Goal: Find specific page/section

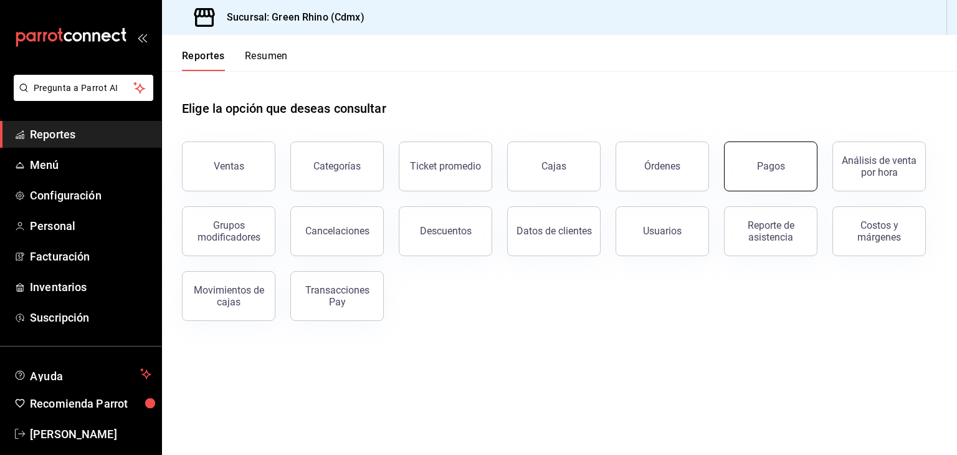
click at [784, 150] on button "Pagos" at bounding box center [770, 166] width 93 height 50
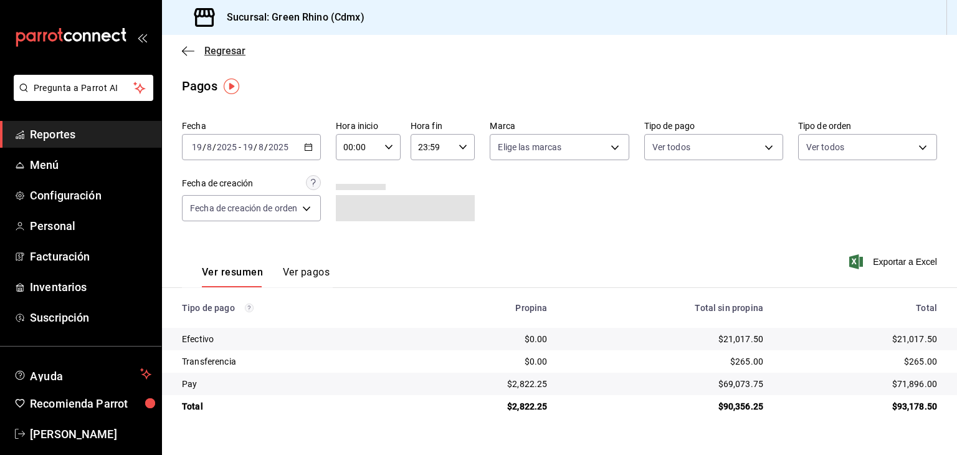
click at [193, 49] on icon "button" at bounding box center [188, 50] width 12 height 11
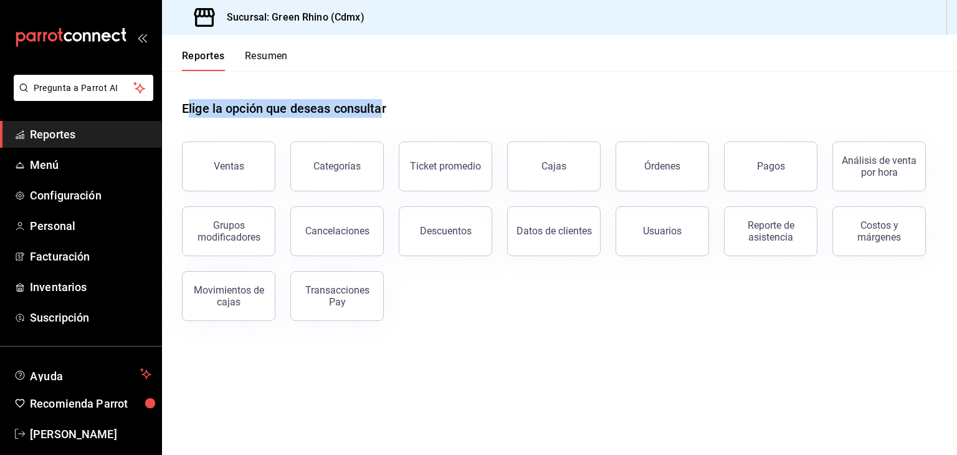
drag, startPoint x: 386, startPoint y: 109, endPoint x: 189, endPoint y: 110, distance: 196.2
click at [189, 110] on h1 "Elige la opción que deseas consultar" at bounding box center [284, 108] width 204 height 19
drag, startPoint x: 187, startPoint y: 110, endPoint x: 384, endPoint y: 115, distance: 196.9
click at [384, 115] on h1 "Elige la opción que deseas consultar" at bounding box center [284, 108] width 204 height 19
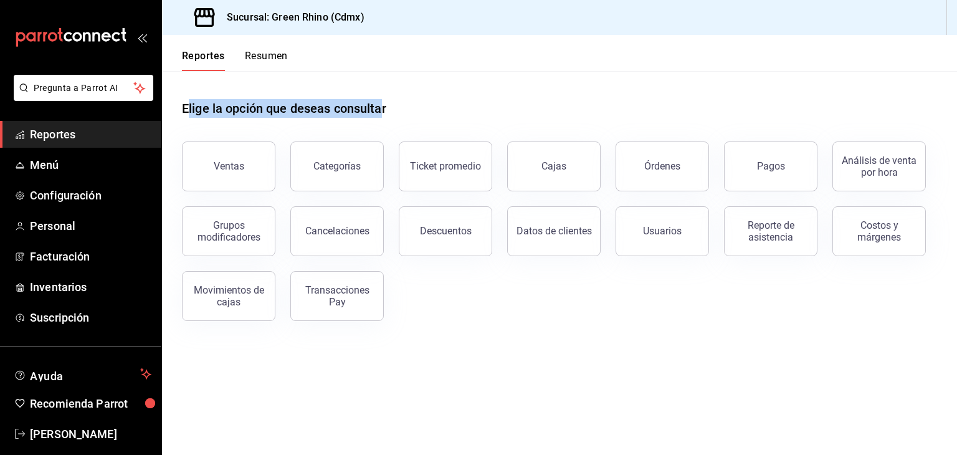
click at [384, 105] on h1 "Elige la opción que deseas consultar" at bounding box center [284, 108] width 204 height 19
click at [371, 112] on h1 "Elige la opción que deseas consultar" at bounding box center [284, 108] width 204 height 19
drag, startPoint x: 379, startPoint y: 110, endPoint x: 192, endPoint y: 112, distance: 186.9
click at [192, 112] on h1 "Elige la opción que deseas consultar" at bounding box center [284, 108] width 204 height 19
click at [194, 108] on h1 "Elige la opción que deseas consultar" at bounding box center [284, 108] width 204 height 19
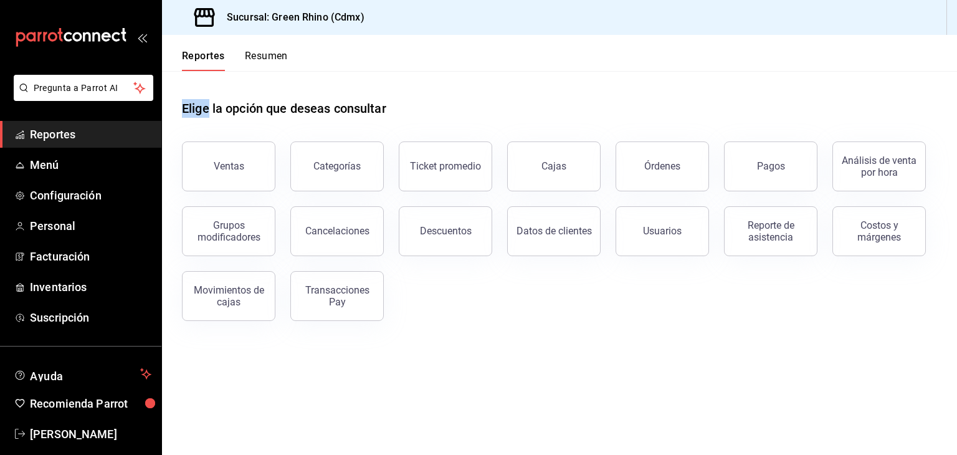
click at [198, 107] on h1 "Elige la opción que deseas consultar" at bounding box center [284, 108] width 204 height 19
click at [196, 108] on h1 "Elige la opción que deseas consultar" at bounding box center [284, 108] width 204 height 19
click at [197, 110] on h1 "Elige la opción que deseas consultar" at bounding box center [284, 108] width 204 height 19
drag, startPoint x: 197, startPoint y: 110, endPoint x: 371, endPoint y: 112, distance: 174.4
click at [371, 112] on h1 "Elige la opción que deseas consultar" at bounding box center [284, 108] width 204 height 19
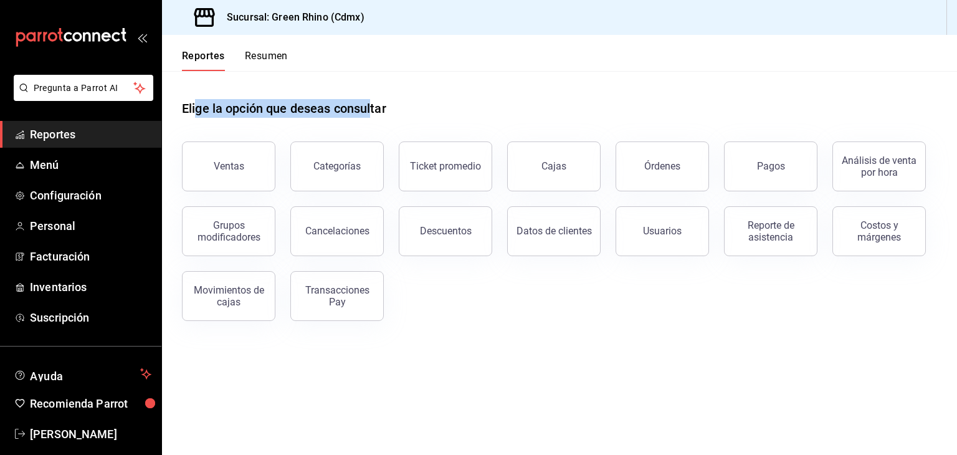
click at [372, 112] on h1 "Elige la opción que deseas consultar" at bounding box center [284, 108] width 204 height 19
click at [369, 110] on h1 "Elige la opción que deseas consultar" at bounding box center [284, 108] width 204 height 19
drag, startPoint x: 369, startPoint y: 110, endPoint x: 203, endPoint y: 112, distance: 165.7
click at [203, 112] on h1 "Elige la opción que deseas consultar" at bounding box center [284, 108] width 204 height 19
click at [219, 105] on h1 "Elige la opción que deseas consultar" at bounding box center [284, 108] width 204 height 19
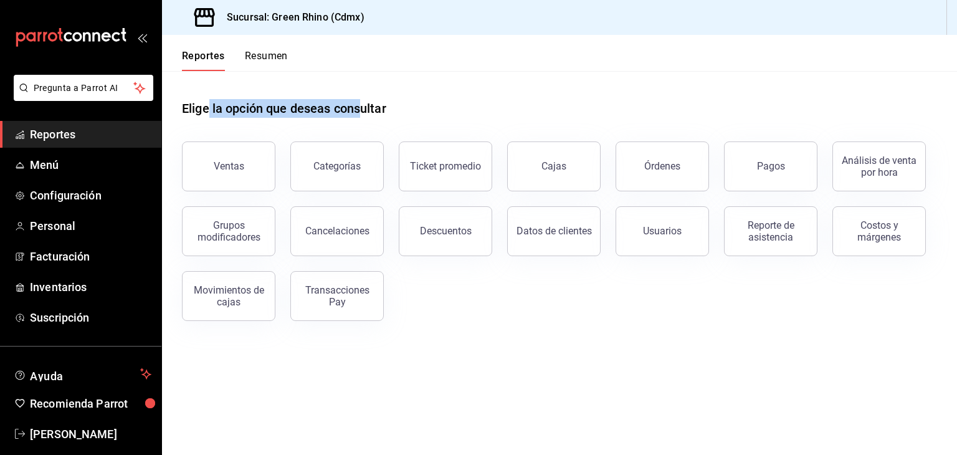
drag, startPoint x: 207, startPoint y: 109, endPoint x: 363, endPoint y: 113, distance: 155.2
click at [363, 113] on h1 "Elige la opción que deseas consultar" at bounding box center [284, 108] width 204 height 19
click at [354, 111] on h1 "Elige la opción que deseas consultar" at bounding box center [284, 108] width 204 height 19
drag, startPoint x: 355, startPoint y: 108, endPoint x: 214, endPoint y: 105, distance: 141.5
click at [214, 105] on h1 "Elige la opción que deseas consultar" at bounding box center [284, 108] width 204 height 19
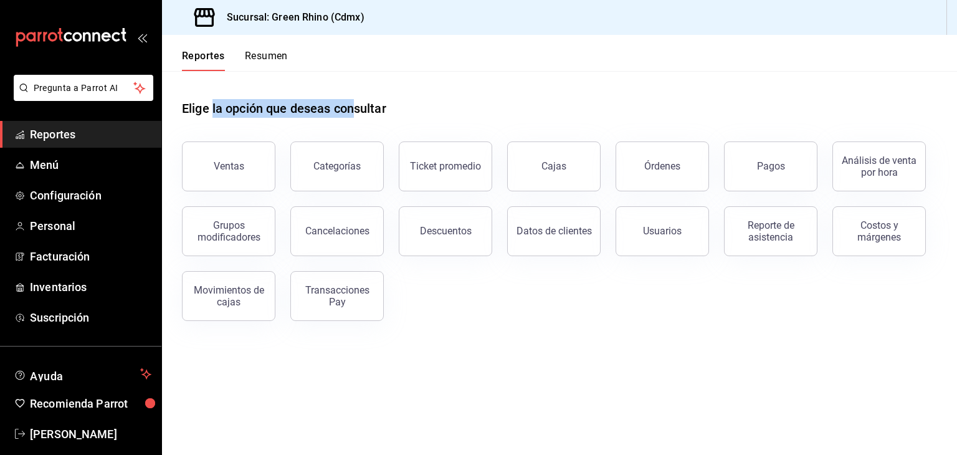
click at [214, 107] on h1 "Elige la opción que deseas consultar" at bounding box center [284, 108] width 204 height 19
drag, startPoint x: 243, startPoint y: 110, endPoint x: 298, endPoint y: 108, distance: 54.9
click at [298, 108] on h1 "Elige la opción que deseas consultar" at bounding box center [284, 108] width 204 height 19
drag, startPoint x: 298, startPoint y: 108, endPoint x: 274, endPoint y: 110, distance: 24.4
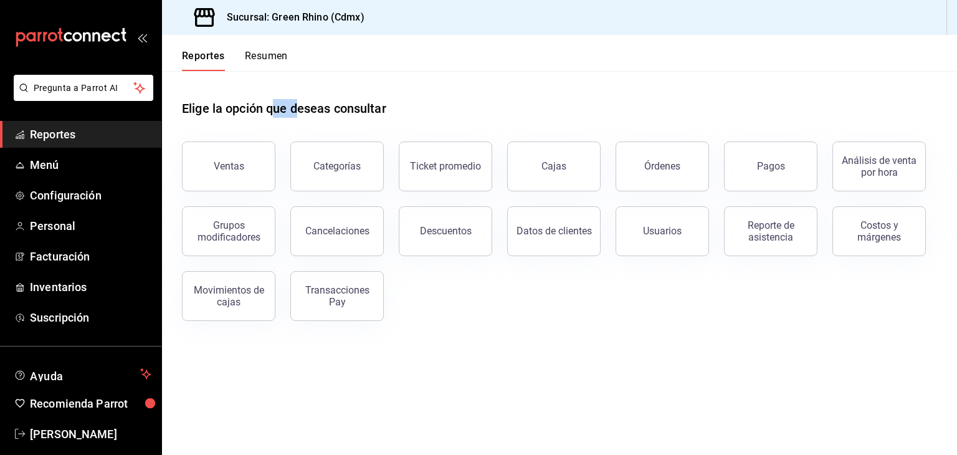
click at [274, 110] on h1 "Elige la opción que deseas consultar" at bounding box center [284, 108] width 204 height 19
click at [282, 115] on h1 "Elige la opción que deseas consultar" at bounding box center [284, 108] width 204 height 19
drag, startPoint x: 282, startPoint y: 110, endPoint x: 295, endPoint y: 110, distance: 13.1
click at [295, 110] on h1 "Elige la opción que deseas consultar" at bounding box center [284, 108] width 204 height 19
click at [297, 105] on h1 "Elige la opción que deseas consultar" at bounding box center [284, 108] width 204 height 19
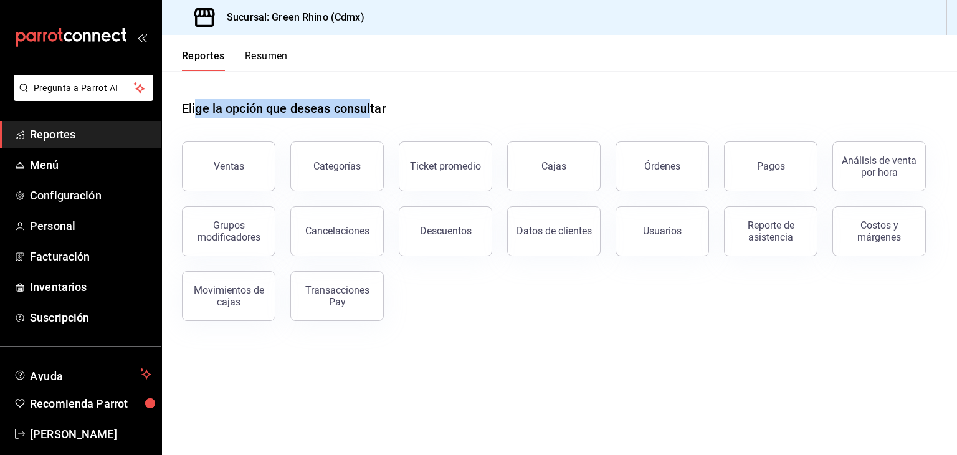
drag, startPoint x: 373, startPoint y: 110, endPoint x: 194, endPoint y: 108, distance: 178.8
click at [194, 108] on h1 "Elige la opción que deseas consultar" at bounding box center [284, 108] width 204 height 19
click at [202, 102] on h1 "Elige la opción que deseas consultar" at bounding box center [284, 108] width 204 height 19
drag, startPoint x: 201, startPoint y: 105, endPoint x: 369, endPoint y: 113, distance: 168.4
click at [369, 113] on h1 "Elige la opción que deseas consultar" at bounding box center [284, 108] width 204 height 19
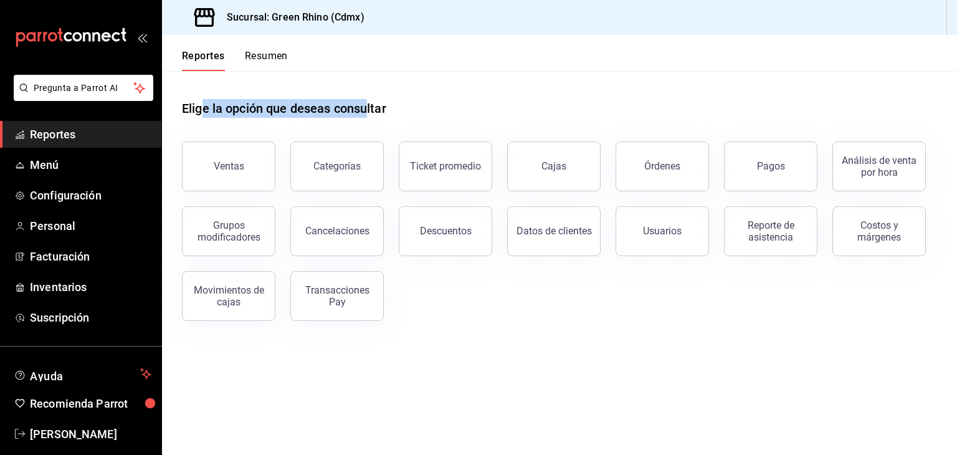
click at [369, 108] on h1 "Elige la opción que deseas consultar" at bounding box center [284, 108] width 204 height 19
drag, startPoint x: 364, startPoint y: 108, endPoint x: 216, endPoint y: 113, distance: 147.7
click at [216, 113] on h1 "Elige la opción que deseas consultar" at bounding box center [284, 108] width 204 height 19
click at [212, 110] on h1 "Elige la opción que deseas consultar" at bounding box center [284, 108] width 204 height 19
click at [219, 104] on h1 "Elige la opción que deseas consultar" at bounding box center [284, 108] width 204 height 19
